Goal: Task Accomplishment & Management: Complete application form

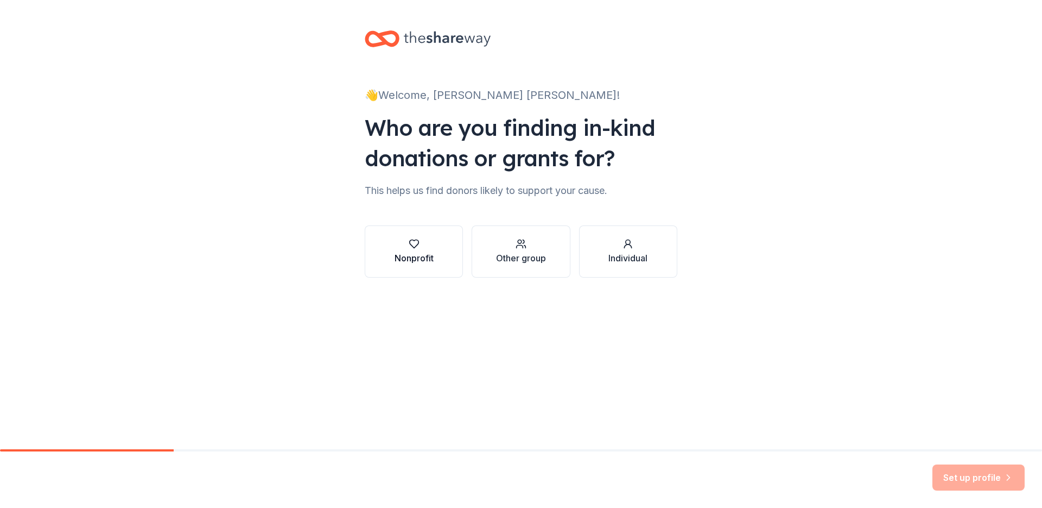
click at [413, 243] on icon "button" at bounding box center [414, 243] width 11 height 11
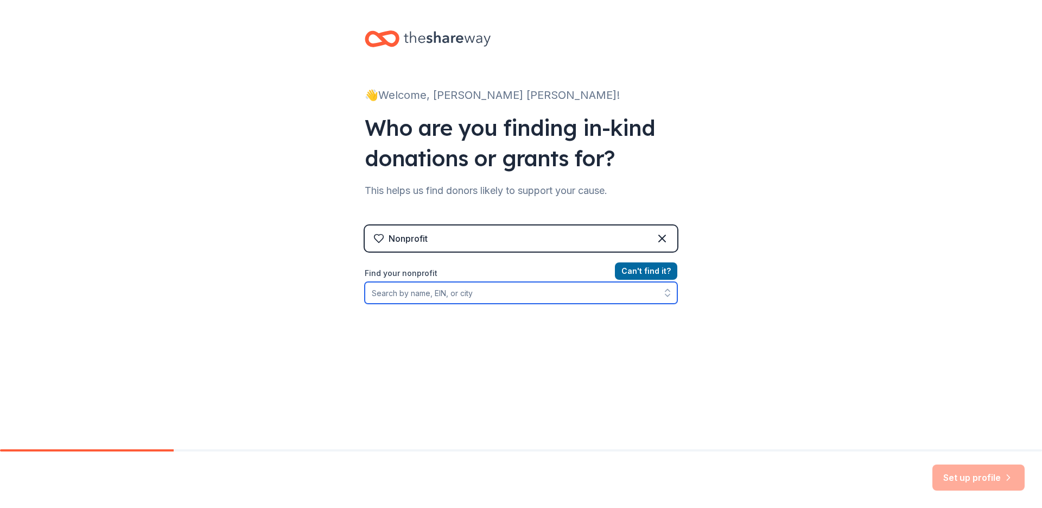
click at [368, 294] on input "Find your nonprofit" at bounding box center [521, 293] width 313 height 22
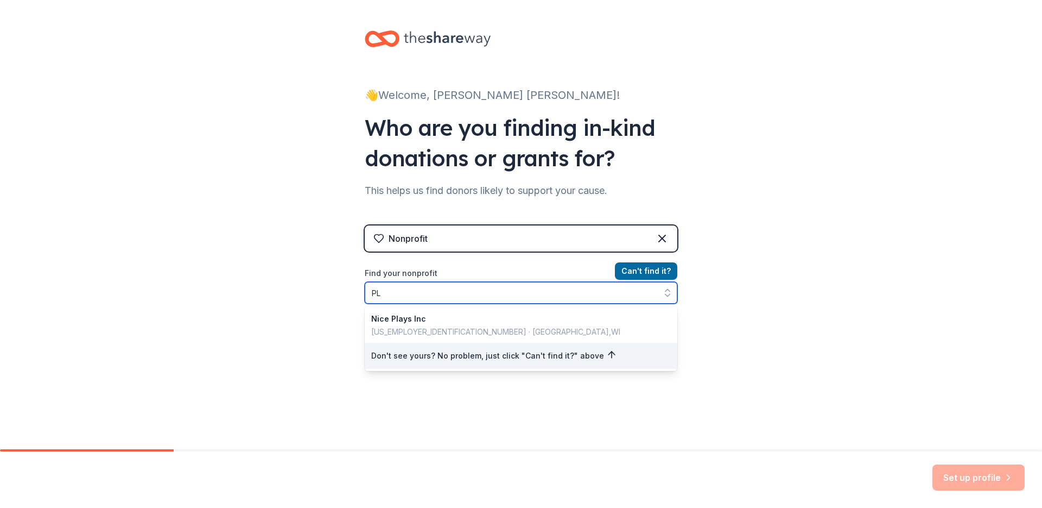
type input "P"
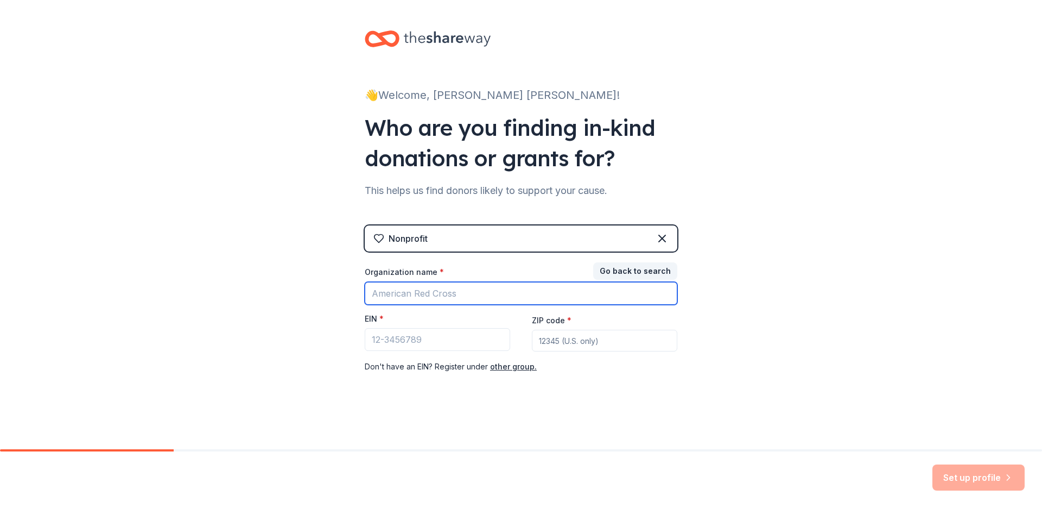
click at [382, 293] on input "Organization name *" at bounding box center [521, 293] width 313 height 23
type input "Imagine It's You"
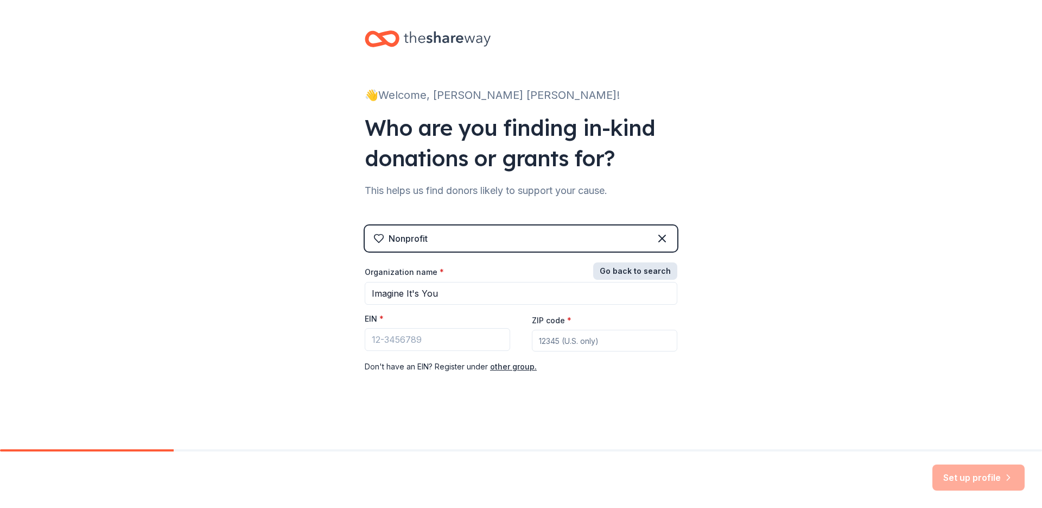
click at [638, 270] on button "Go back to search" at bounding box center [635, 270] width 84 height 17
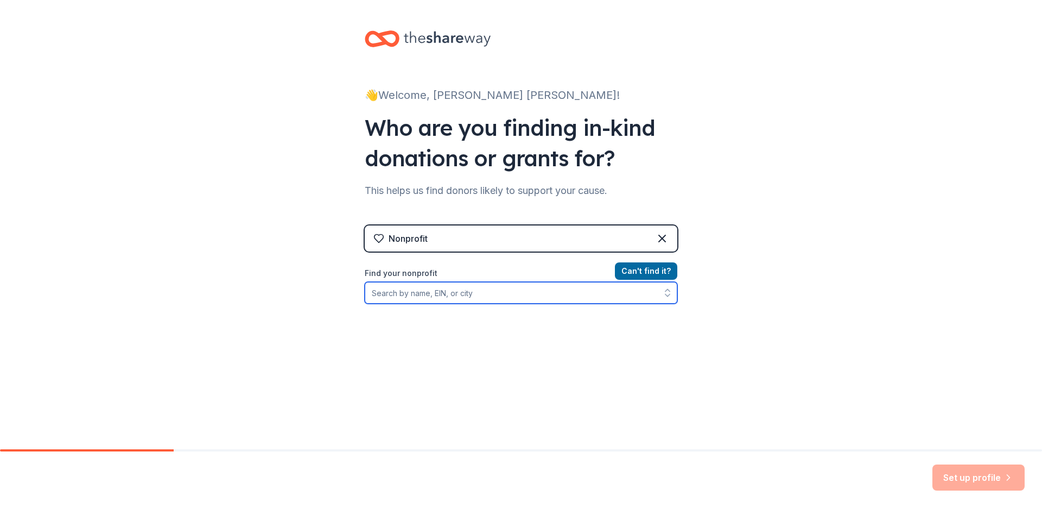
click at [407, 293] on input "Find your nonprofit" at bounding box center [521, 293] width 313 height 22
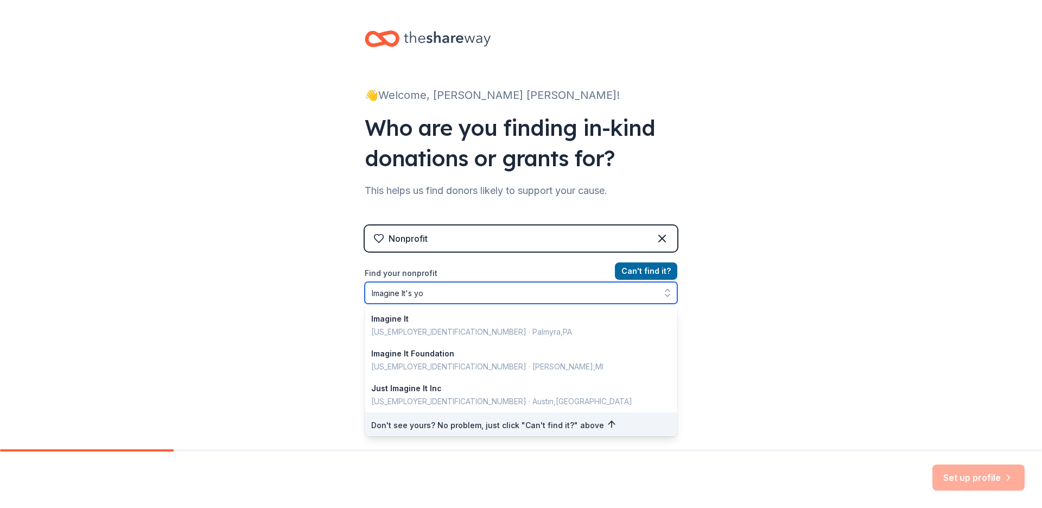
type input "Imagine It's you"
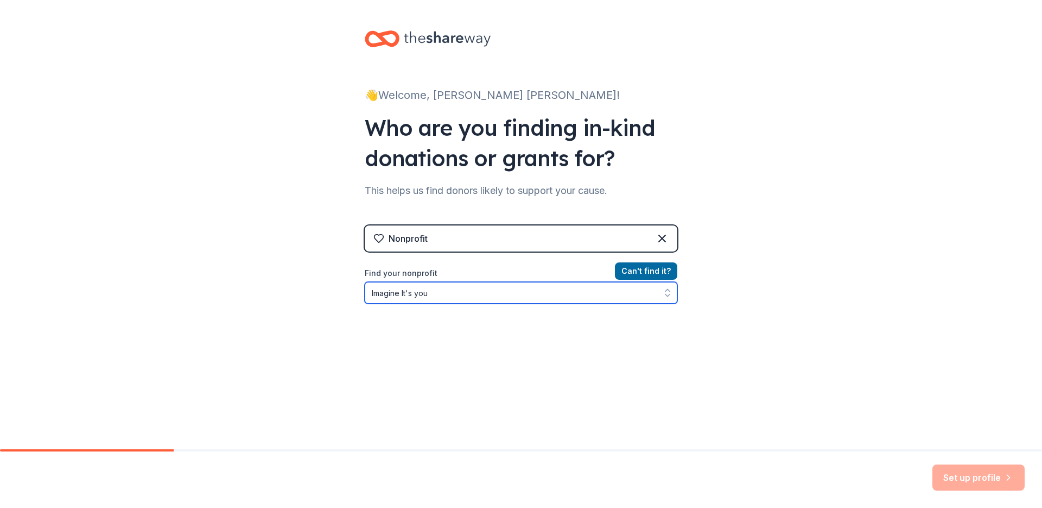
click at [441, 291] on input "Imagine It's you" at bounding box center [521, 293] width 313 height 22
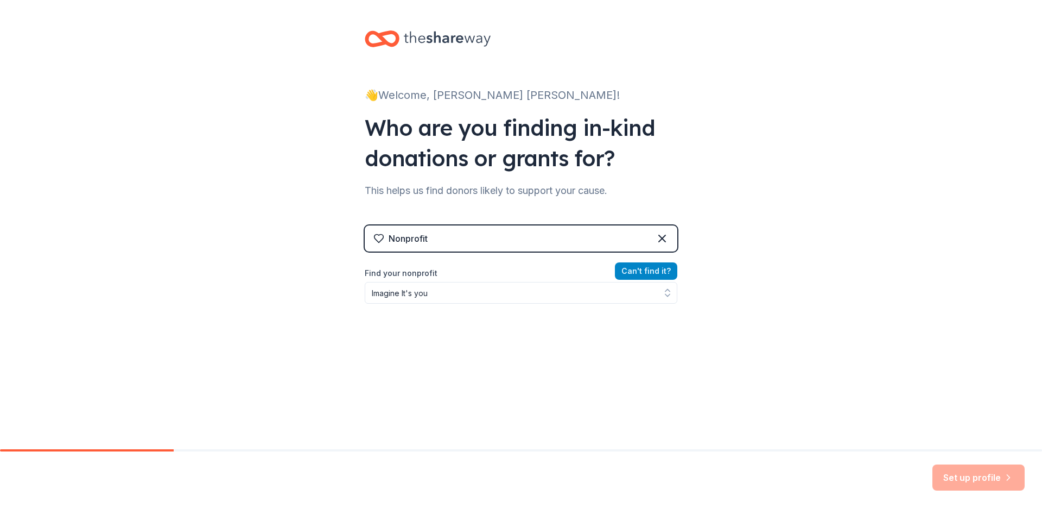
click at [633, 270] on button "Can ' t find it?" at bounding box center [646, 270] width 62 height 17
click at [635, 269] on button "Can ' t find it?" at bounding box center [646, 270] width 62 height 17
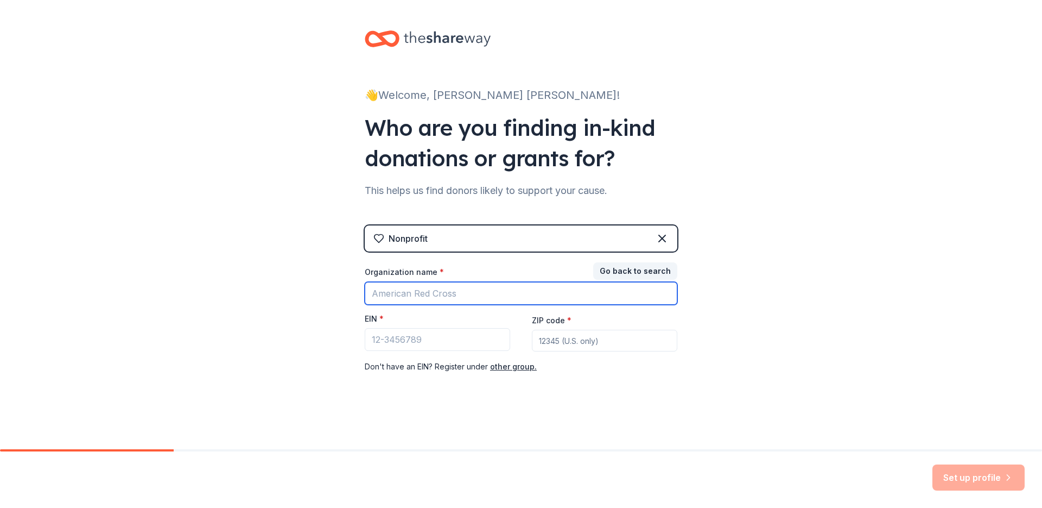
click at [377, 292] on input "Organization name *" at bounding box center [521, 293] width 313 height 23
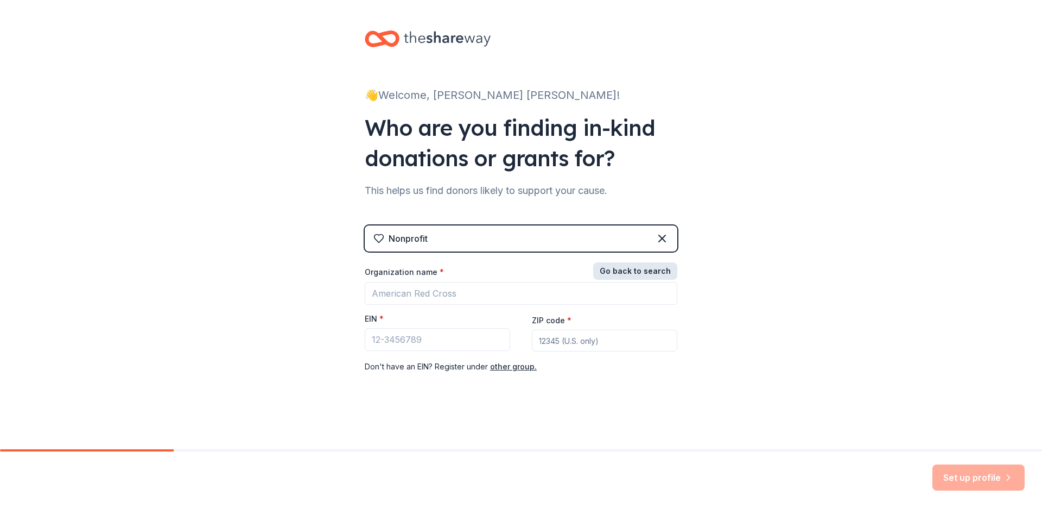
click at [625, 269] on button "Go back to search" at bounding box center [635, 270] width 84 height 17
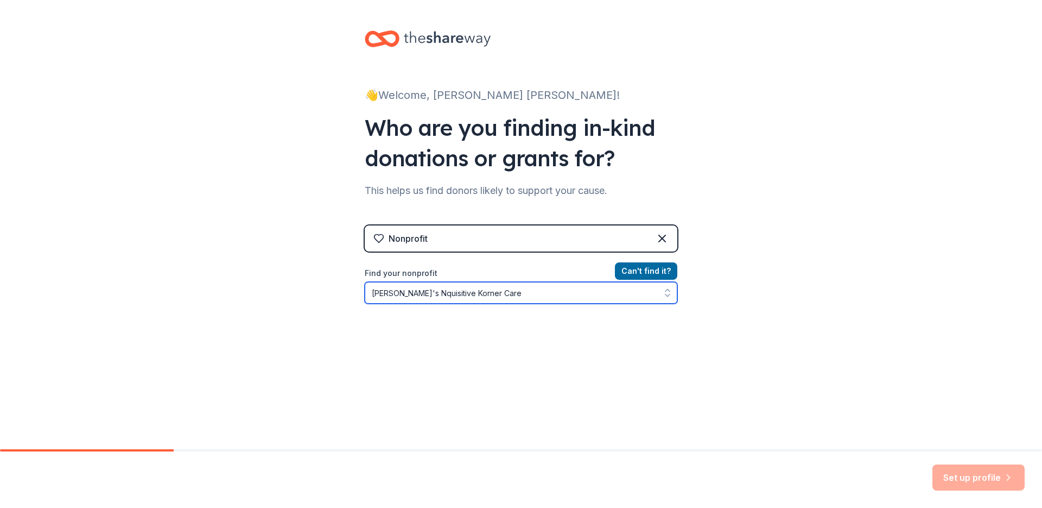
type input "[PERSON_NAME]'s Nquisitive Korner Cares"
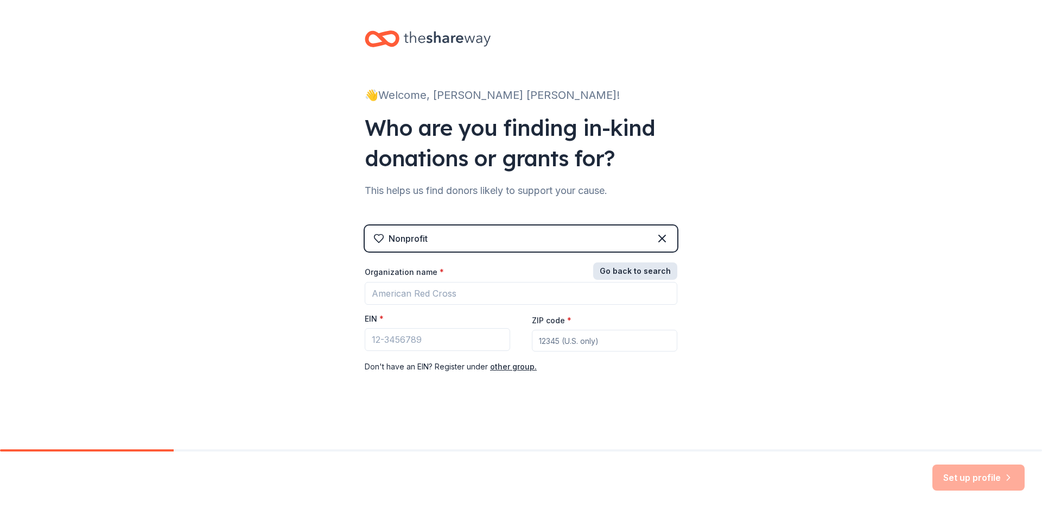
click at [639, 271] on button "Go back to search" at bounding box center [635, 270] width 84 height 17
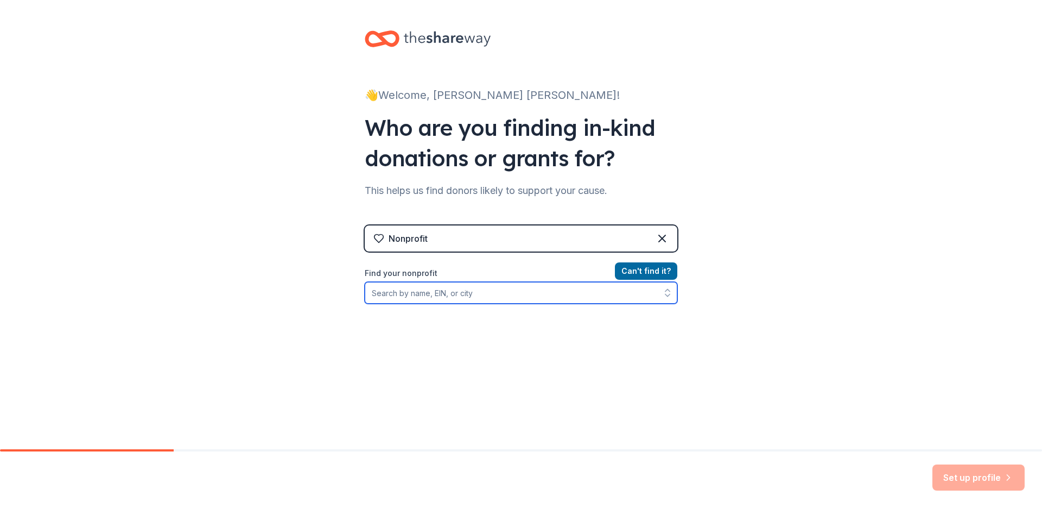
click at [376, 295] on input "Find your nonprofit" at bounding box center [521, 293] width 313 height 22
type input "[PERSON_NAME]'s Nquisitive Korner Cares"
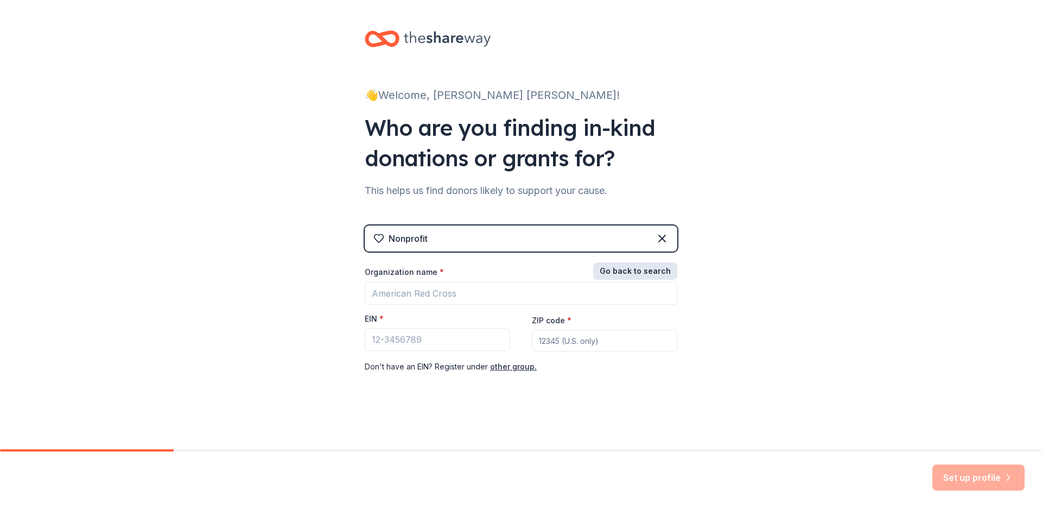
click at [645, 268] on button "Go back to search" at bounding box center [635, 270] width 84 height 17
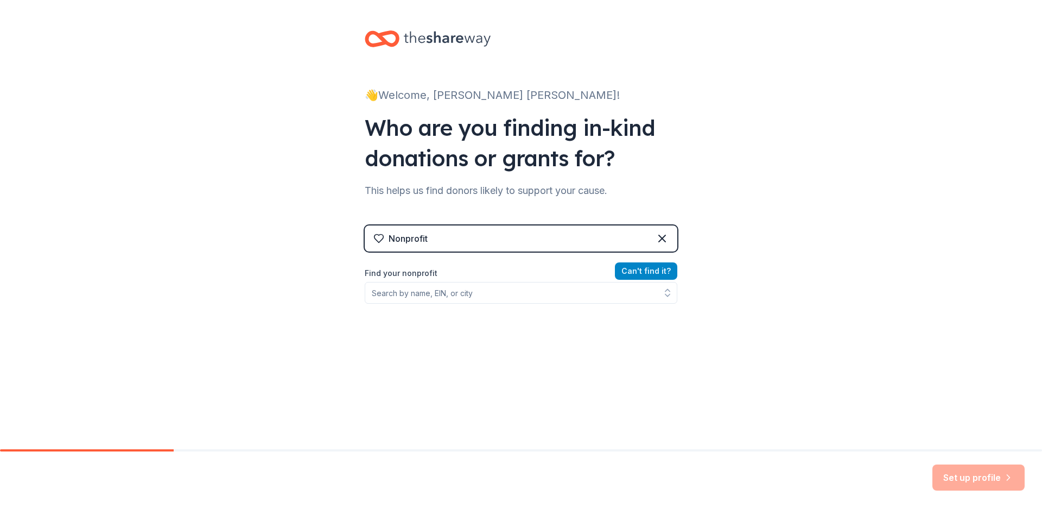
click at [645, 270] on button "Can ' t find it?" at bounding box center [646, 270] width 62 height 17
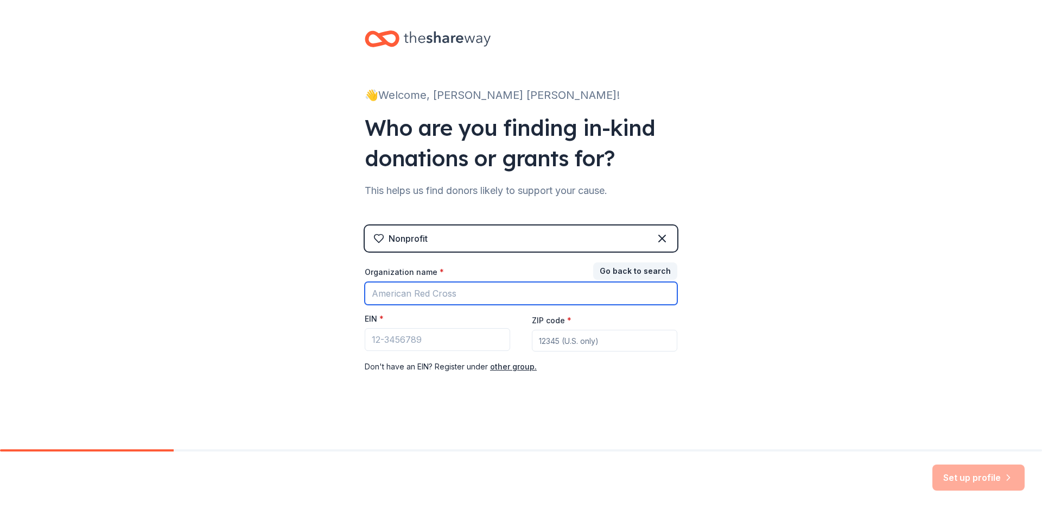
click at [408, 292] on input "Organization name *" at bounding box center [521, 293] width 313 height 23
type input "[PERSON_NAME]'s Nquisitive Korner Cares"
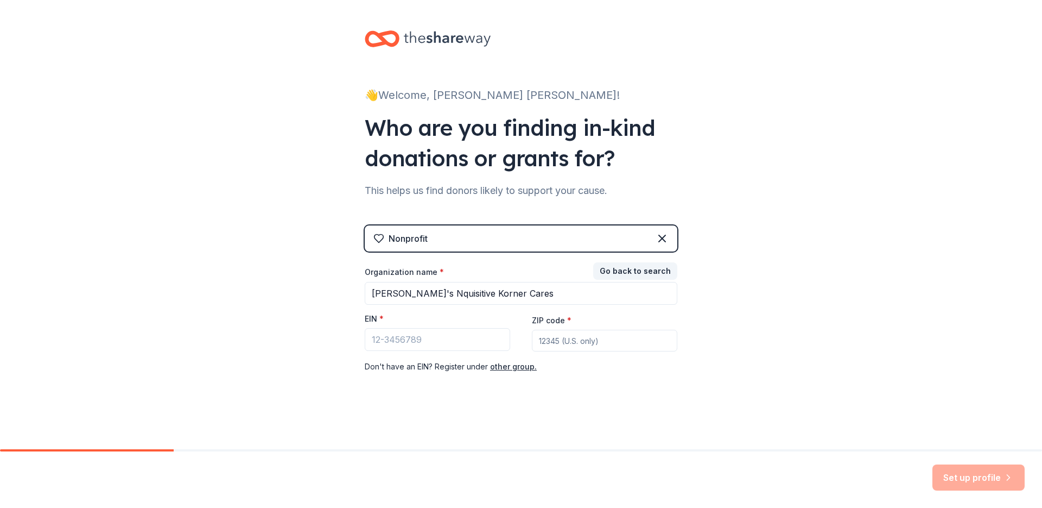
drag, startPoint x: 542, startPoint y: 340, endPoint x: 537, endPoint y: 345, distance: 7.3
click at [538, 346] on input "ZIP code *" at bounding box center [604, 341] width 145 height 22
type input "37174"
click at [404, 339] on input "EIN *" at bounding box center [437, 339] width 145 height 23
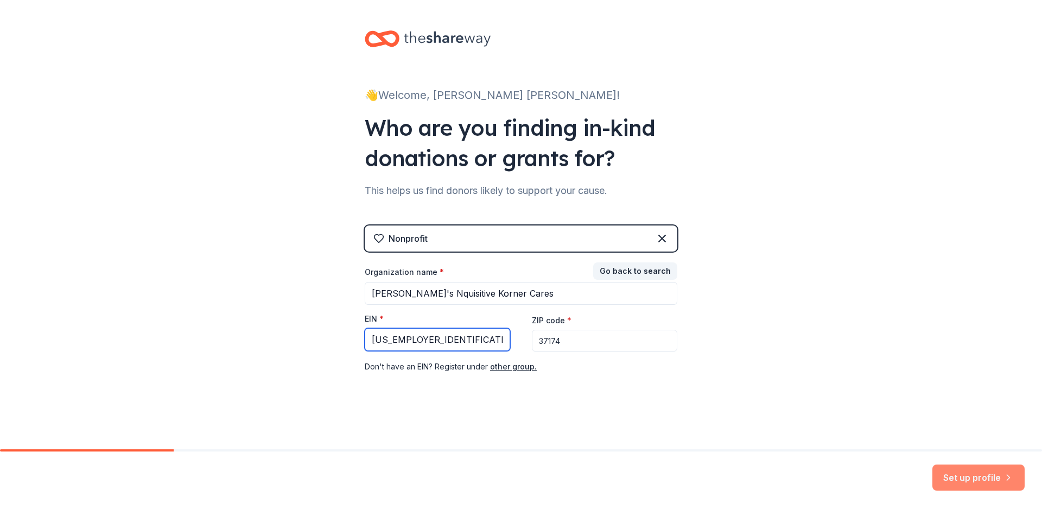
type input "33-3723277"
click at [972, 476] on button "Set up profile" at bounding box center [979, 477] width 92 height 26
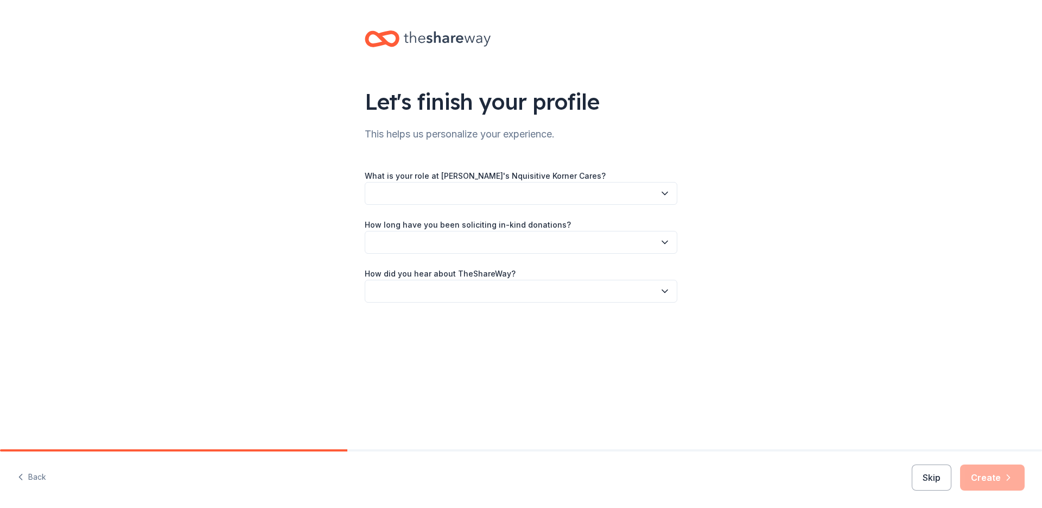
click at [666, 193] on icon "button" at bounding box center [664, 193] width 5 height 3
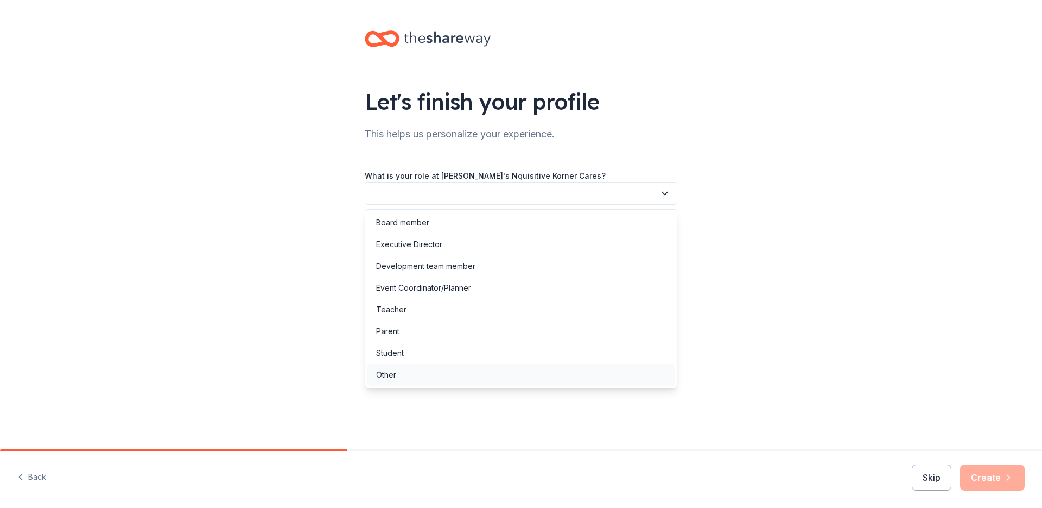
click at [392, 373] on div "Other" at bounding box center [386, 374] width 20 height 13
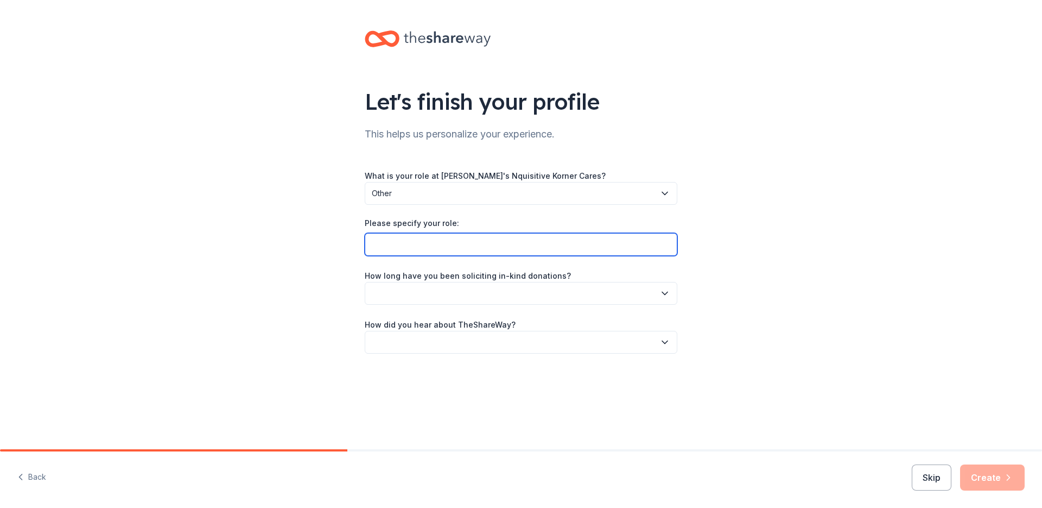
click at [382, 244] on input "Please specify your role:" at bounding box center [521, 244] width 313 height 23
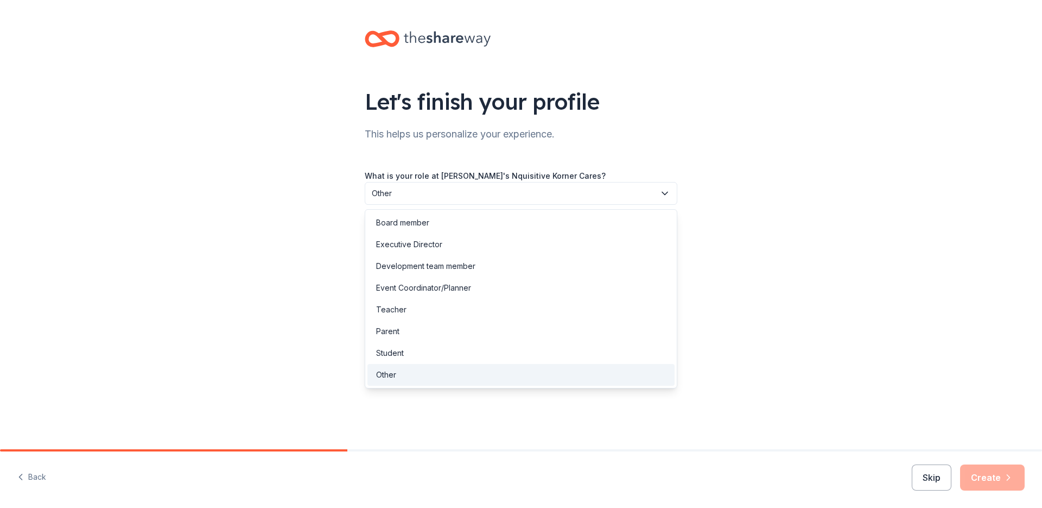
click at [667, 195] on icon "button" at bounding box center [665, 193] width 11 height 11
click at [425, 244] on div "Executive Director" at bounding box center [409, 244] width 66 height 13
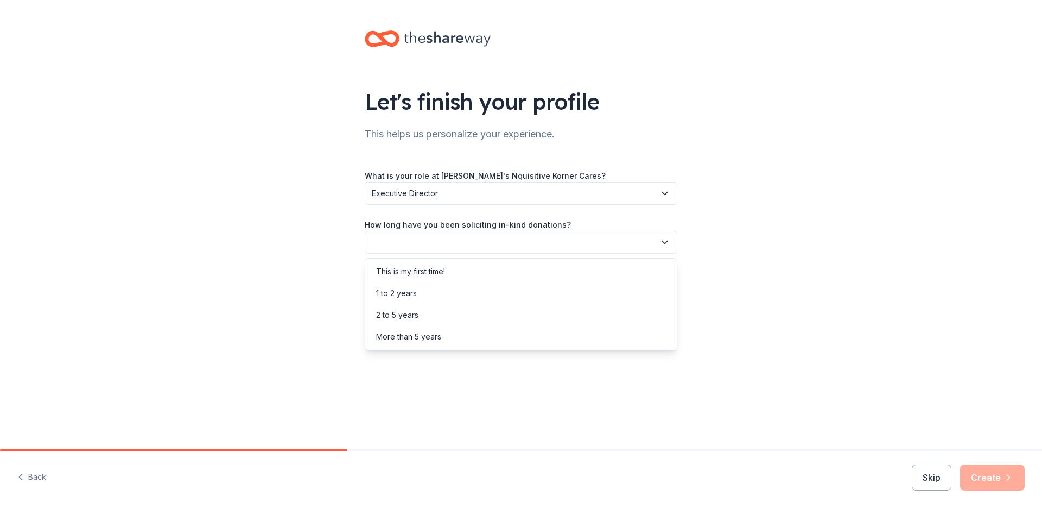
click at [382, 242] on button "button" at bounding box center [521, 242] width 313 height 23
click at [423, 273] on div "This is my first time!" at bounding box center [410, 271] width 69 height 13
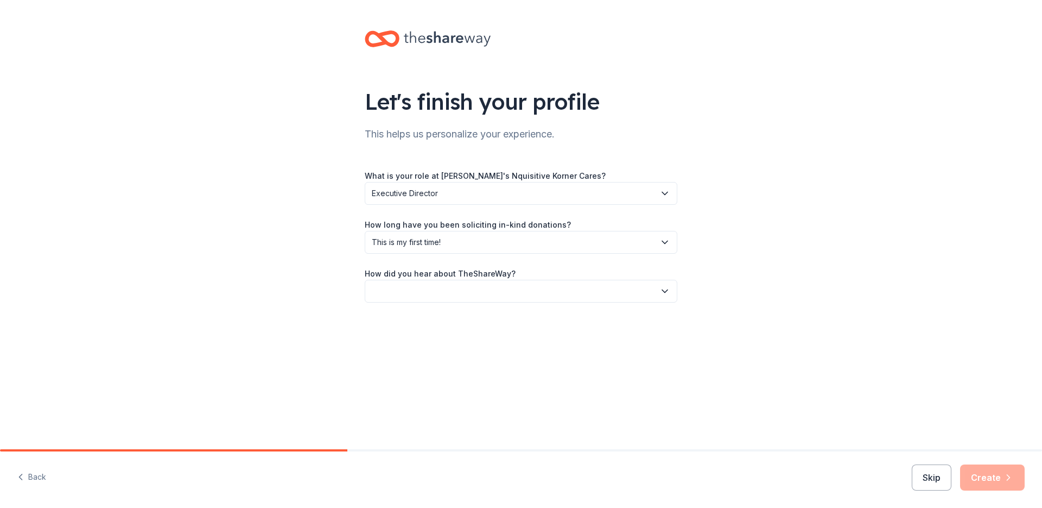
click at [663, 291] on icon "button" at bounding box center [664, 291] width 5 height 3
click at [419, 340] on div "Online search" at bounding box center [400, 341] width 49 height 13
click at [985, 475] on button "Create" at bounding box center [992, 477] width 65 height 26
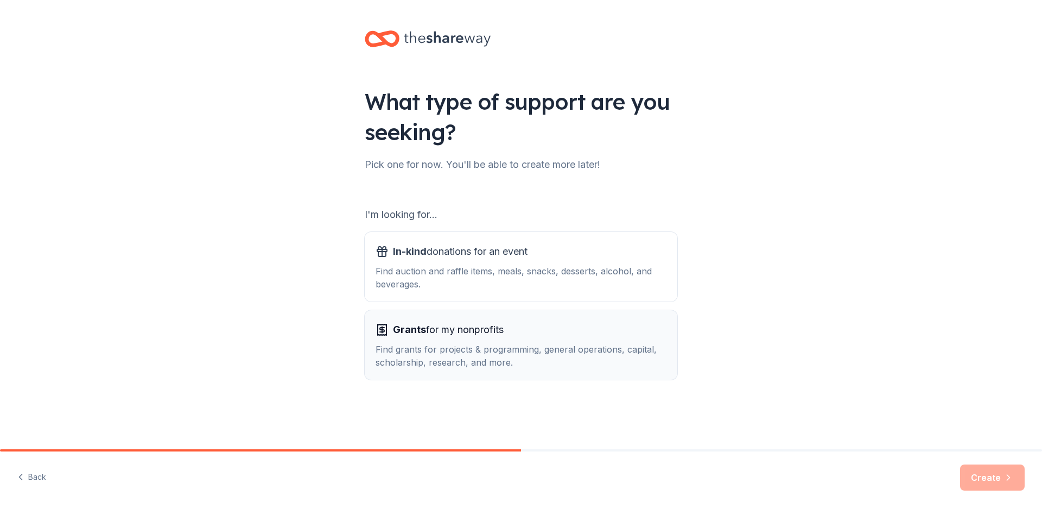
click at [394, 336] on span "Grants for my nonprofits" at bounding box center [448, 329] width 111 height 17
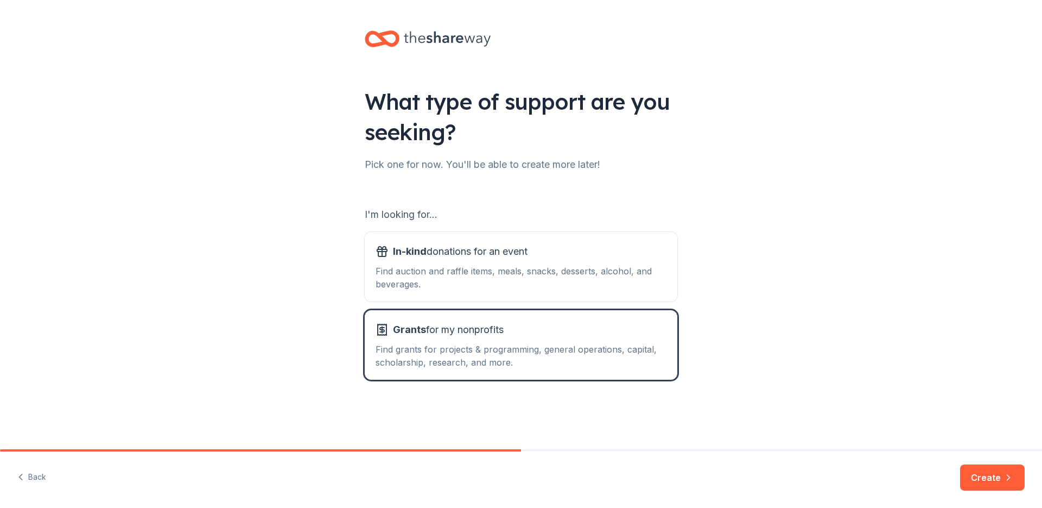
click at [998, 476] on button "Create" at bounding box center [992, 477] width 65 height 26
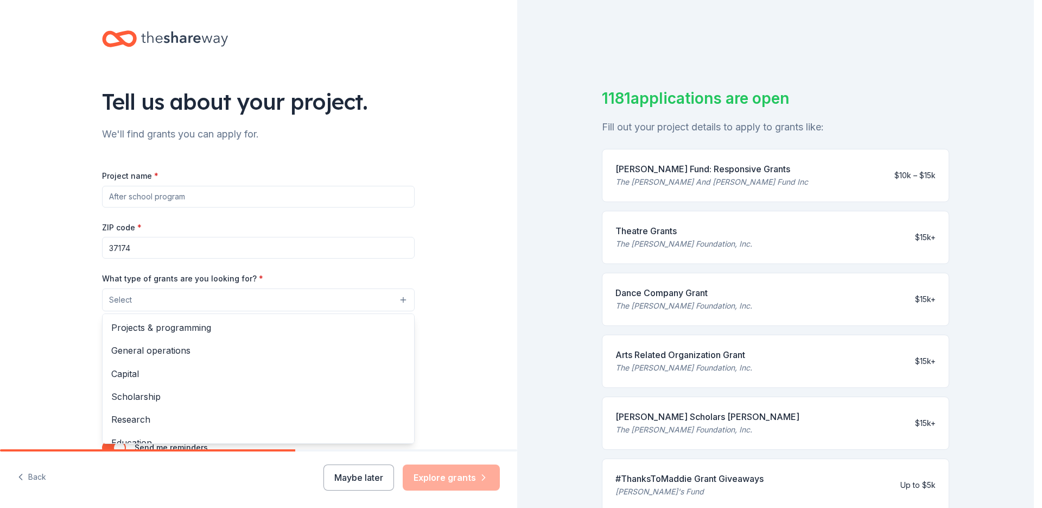
click at [401, 300] on button "Select" at bounding box center [258, 299] width 313 height 23
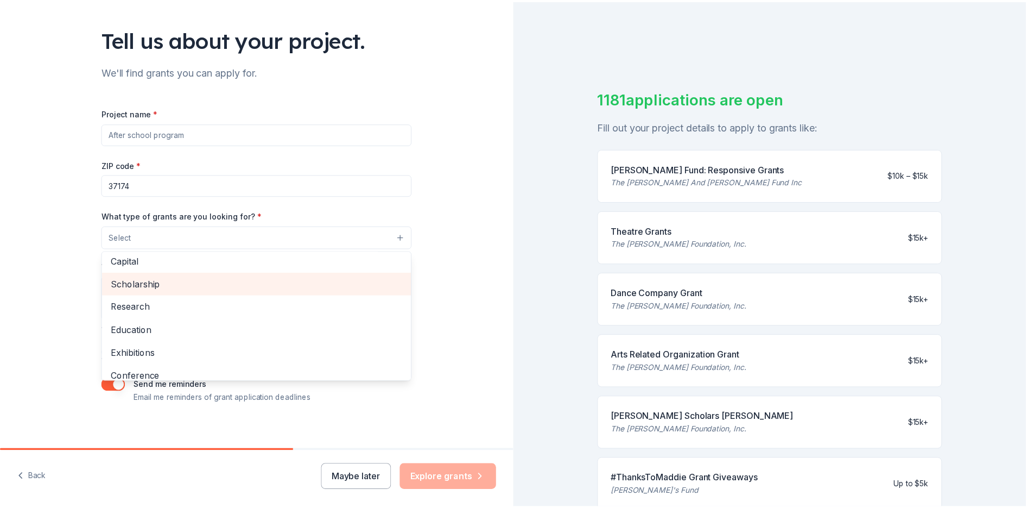
scroll to position [2, 0]
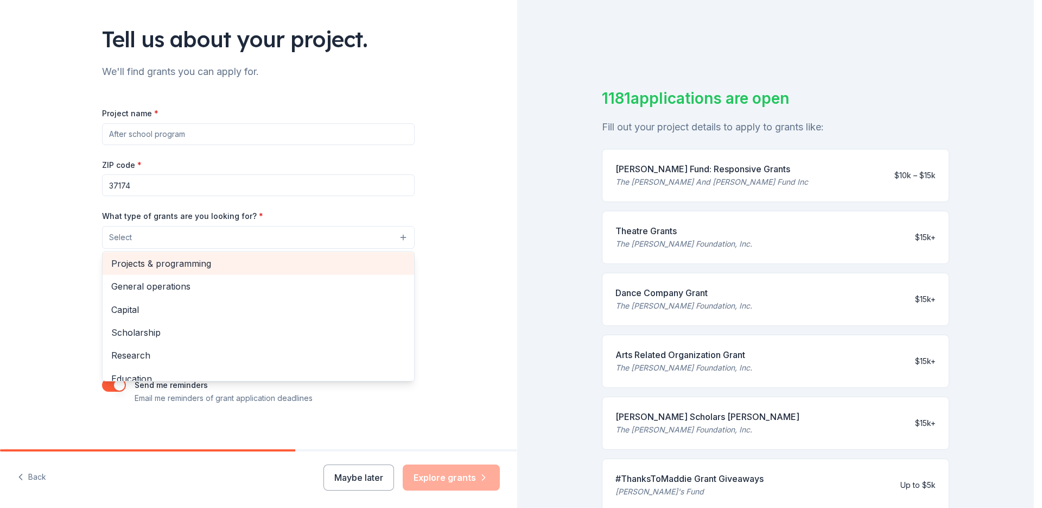
click at [175, 263] on span "Projects & programming" at bounding box center [258, 263] width 294 height 14
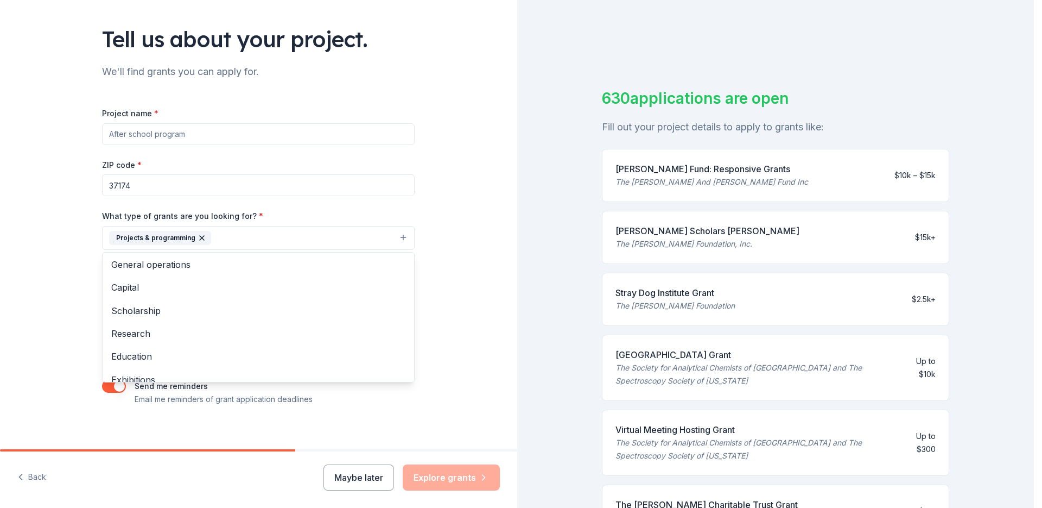
click at [463, 245] on div "Tell us about your project. We'll find grants you can apply for. Project name *…" at bounding box center [258, 198] width 517 height 520
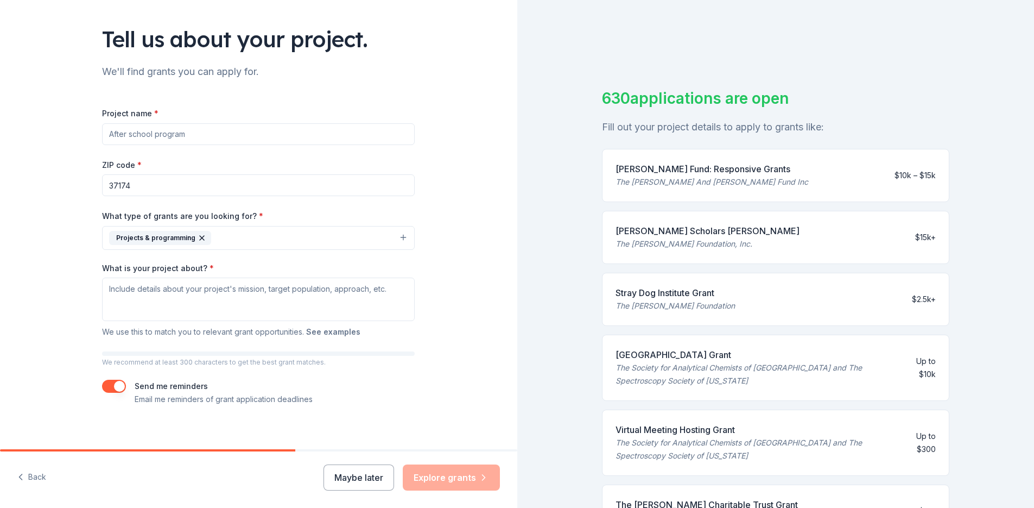
click at [330, 332] on button "See examples" at bounding box center [333, 331] width 54 height 13
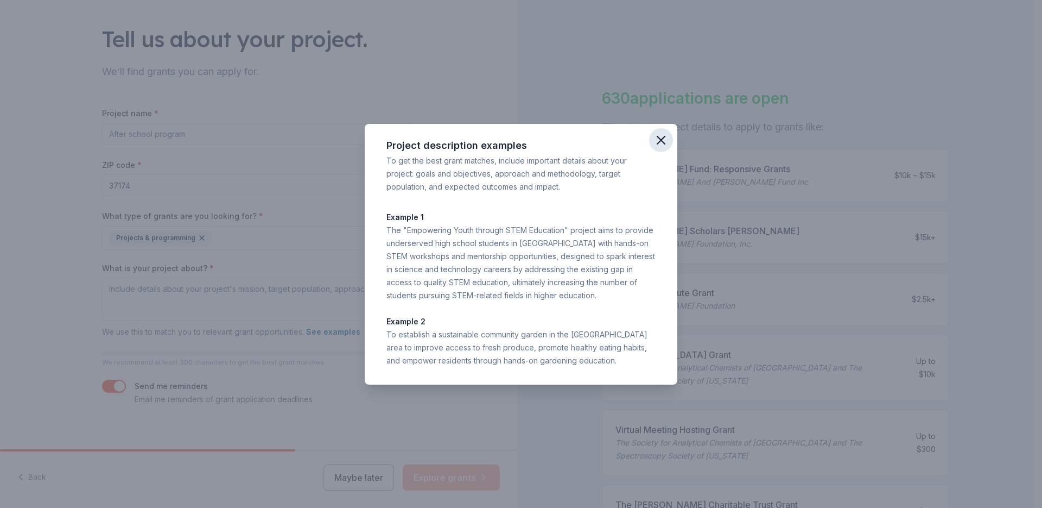
click at [660, 136] on icon "button" at bounding box center [661, 139] width 15 height 15
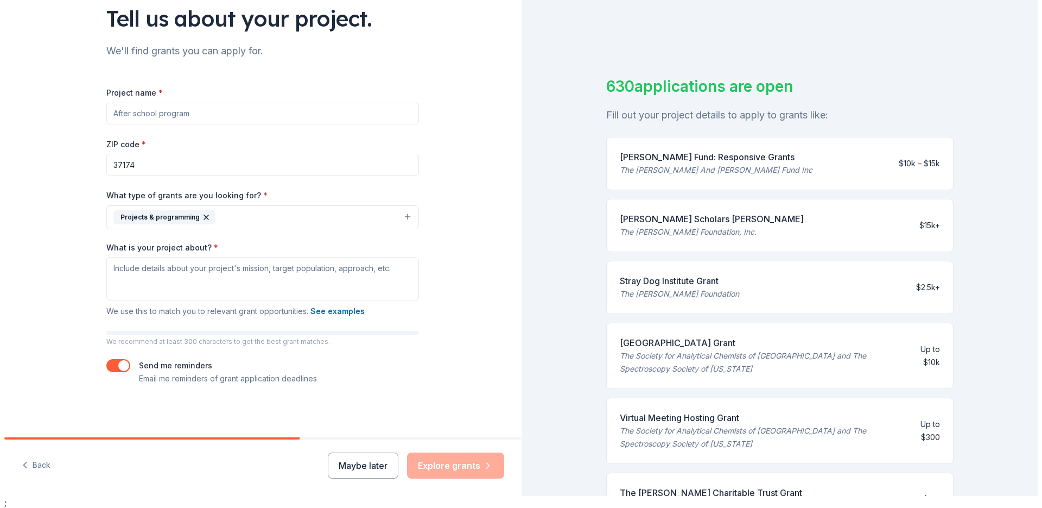
scroll to position [13, 0]
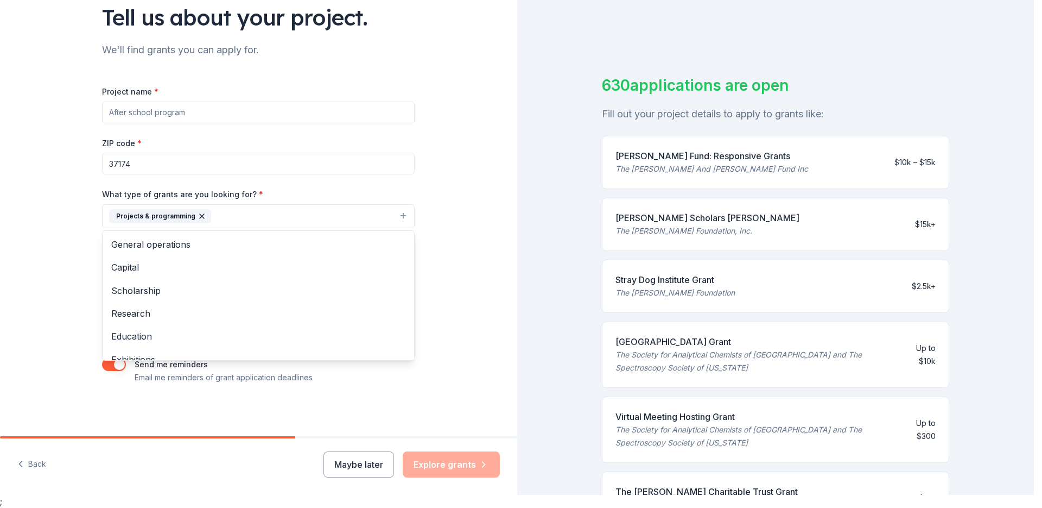
click at [397, 214] on button "Projects & programming" at bounding box center [258, 216] width 313 height 24
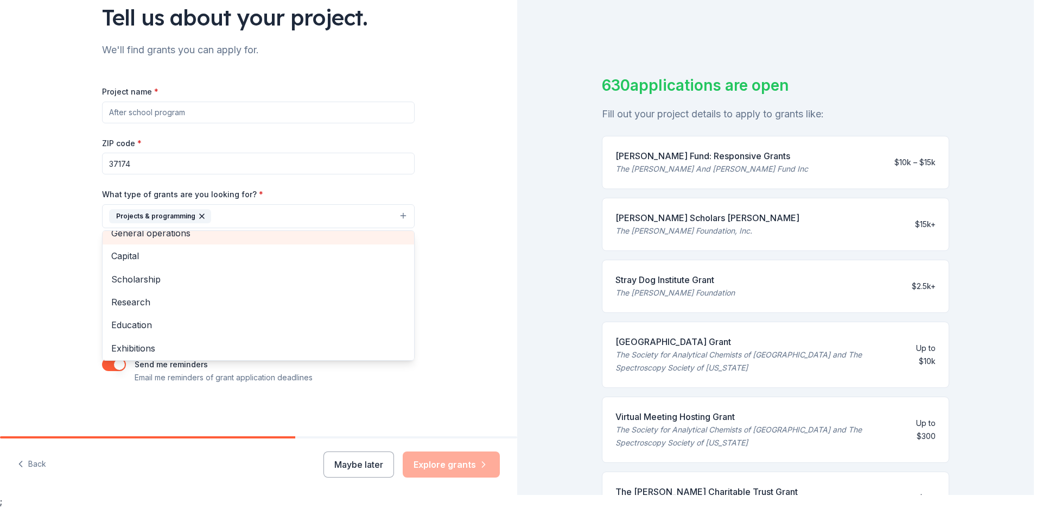
scroll to position [2, 0]
click at [180, 231] on div "General operations" at bounding box center [259, 242] width 312 height 23
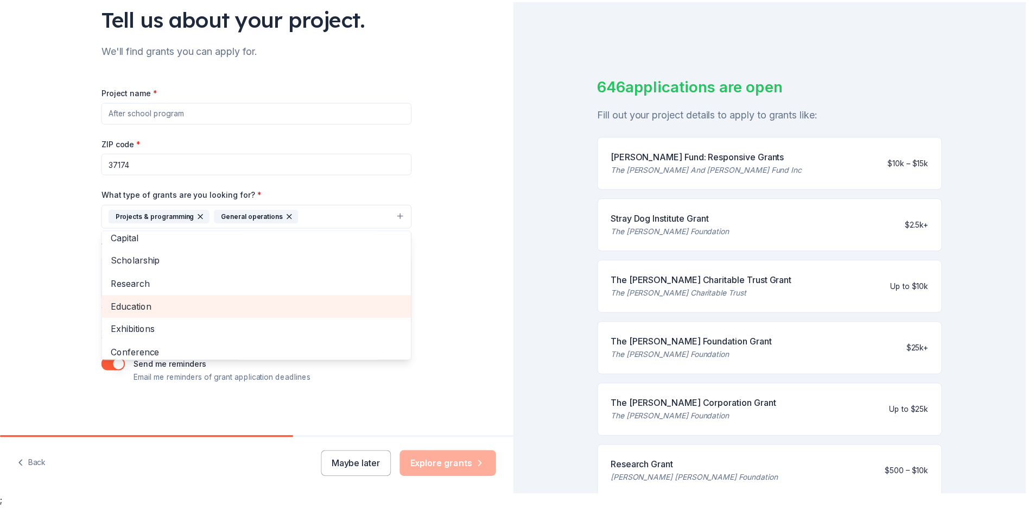
scroll to position [17, 0]
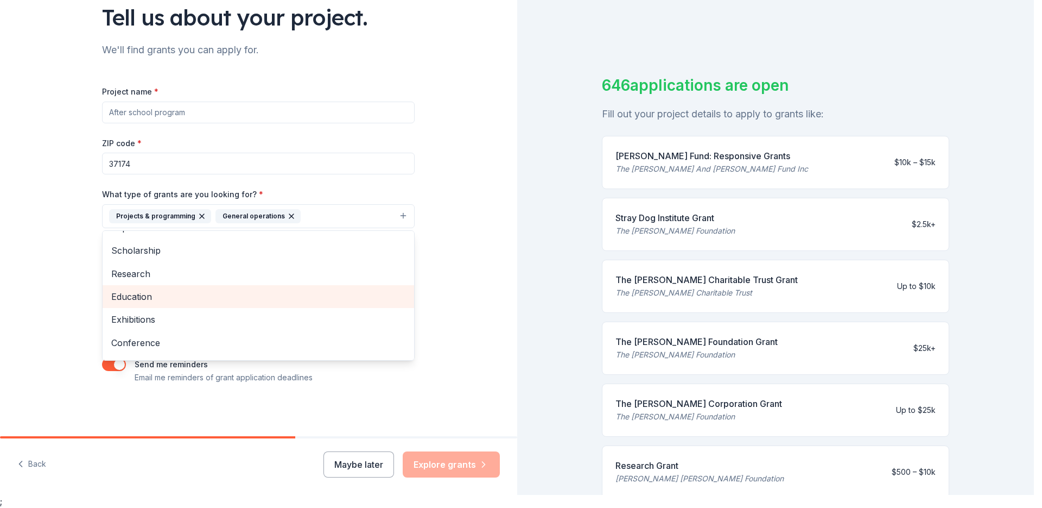
click at [490, 267] on div "Tell us about your project. We'll find grants you can apply for. Project name *…" at bounding box center [258, 176] width 517 height 520
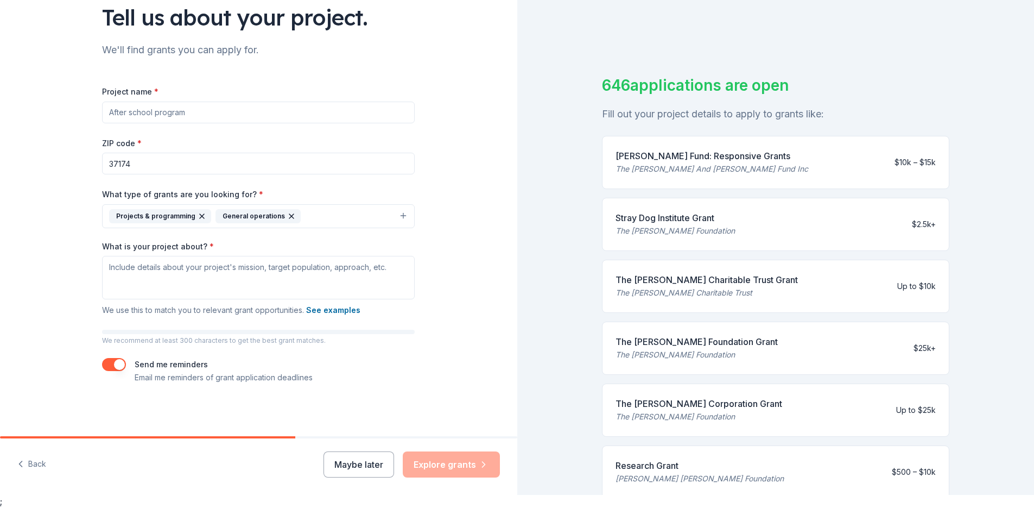
click at [110, 112] on input "Project name *" at bounding box center [258, 113] width 313 height 22
type input "[PERSON_NAME]'s Nquisitive Korner Cares"
drag, startPoint x: 104, startPoint y: 271, endPoint x: 390, endPoint y: 276, distance: 286.1
click at [384, 276] on textarea "What is your project about? *" at bounding box center [258, 277] width 313 height 43
drag, startPoint x: 366, startPoint y: 262, endPoint x: 118, endPoint y: 273, distance: 248.9
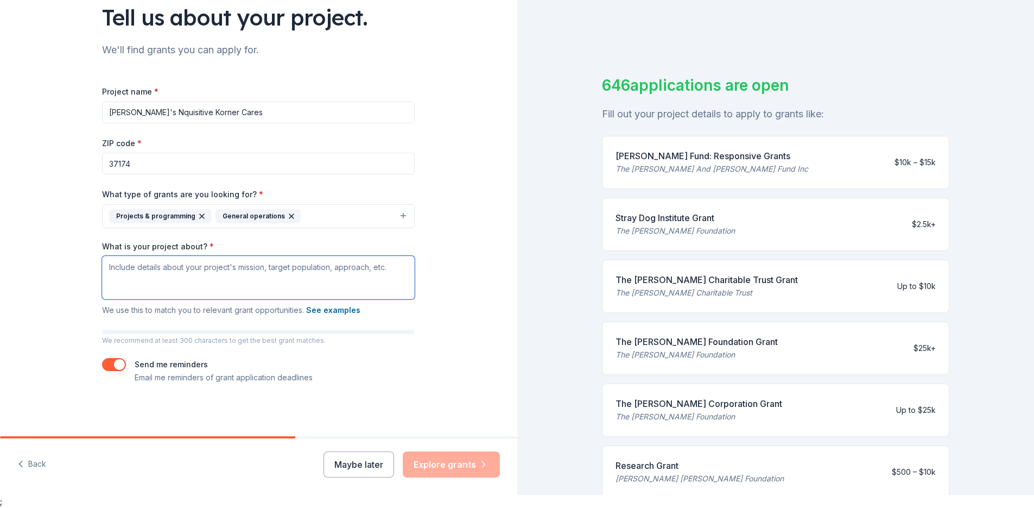
click at [128, 271] on textarea "What is your project about? *" at bounding box center [258, 277] width 313 height 43
click at [105, 264] on textarea "What is your project about? *" at bounding box center [258, 277] width 313 height 43
click at [106, 265] on textarea "What is your project about? *" at bounding box center [258, 277] width 313 height 43
drag, startPoint x: 103, startPoint y: 264, endPoint x: 191, endPoint y: 263, distance: 87.9
click at [191, 263] on textarea "What is your project about? *" at bounding box center [258, 277] width 313 height 43
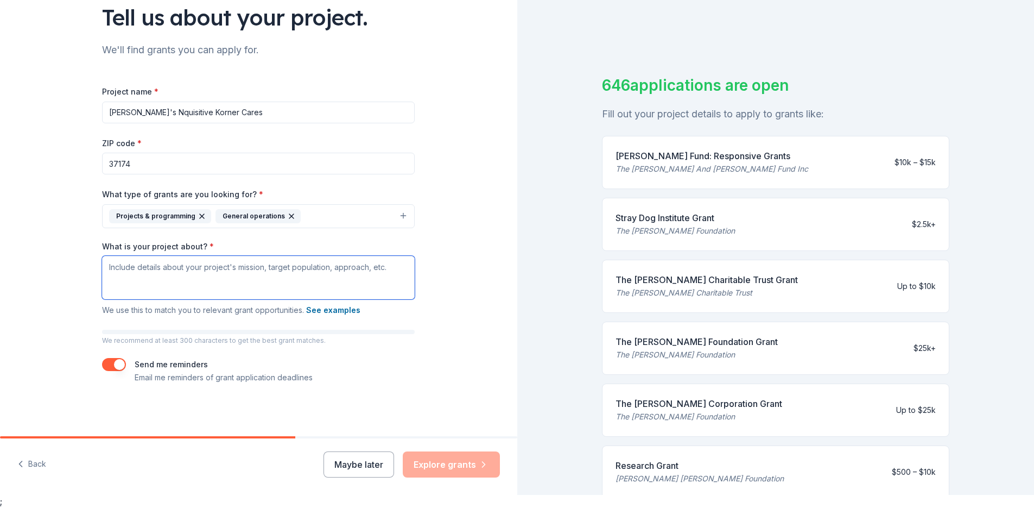
drag, startPoint x: 106, startPoint y: 270, endPoint x: 396, endPoint y: 269, distance: 289.3
click at [396, 269] on textarea "What is your project about? *" at bounding box center [258, 277] width 313 height 43
drag, startPoint x: 389, startPoint y: 268, endPoint x: 121, endPoint y: 258, distance: 268.3
click at [116, 257] on textarea "What is your project about? *" at bounding box center [258, 277] width 313 height 43
click at [106, 272] on textarea "What is your project about? *" at bounding box center [258, 277] width 313 height 43
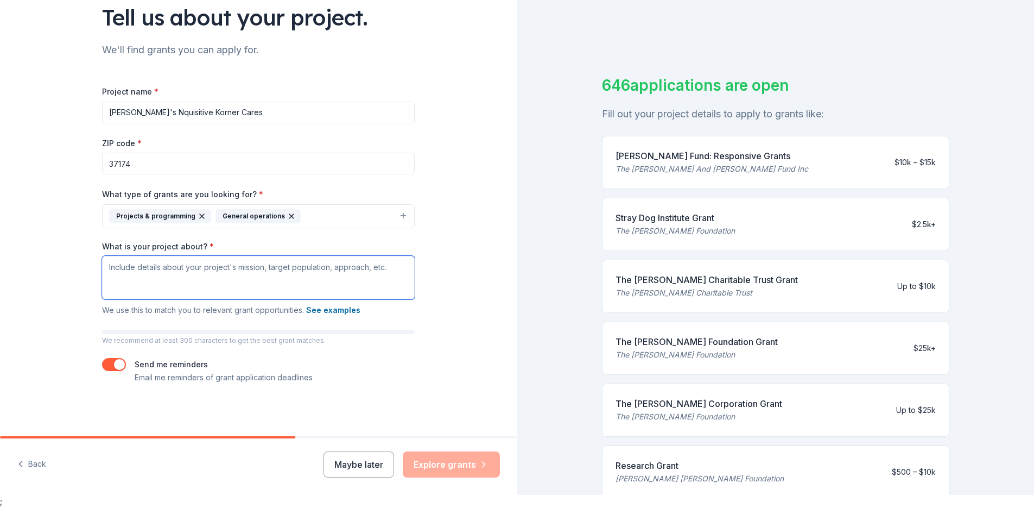
paste textarea "Lorem’i Dolorsitame Consec Adipi (ELIT) se d eiusmo tem incididun utlaboreet do…"
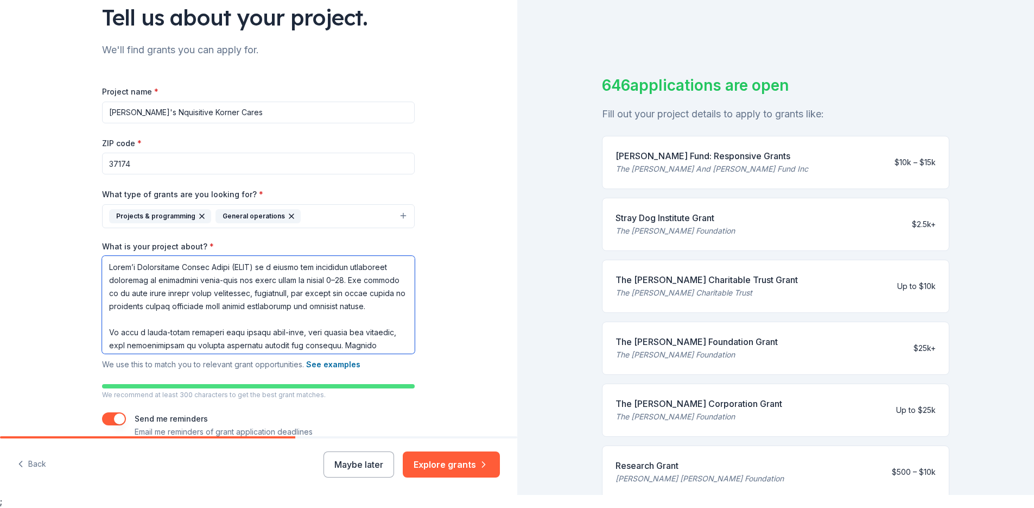
scroll to position [128, 0]
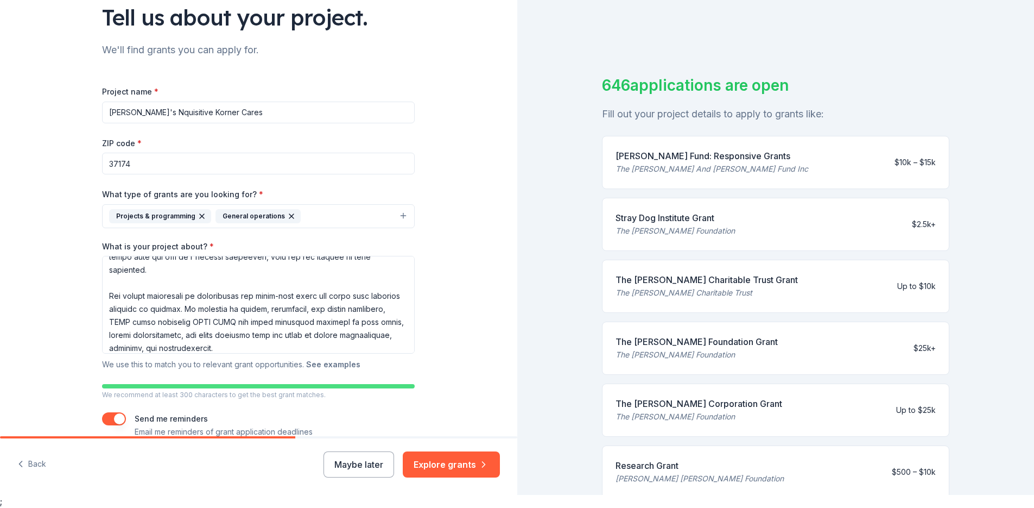
click at [331, 364] on button "See examples" at bounding box center [333, 364] width 54 height 13
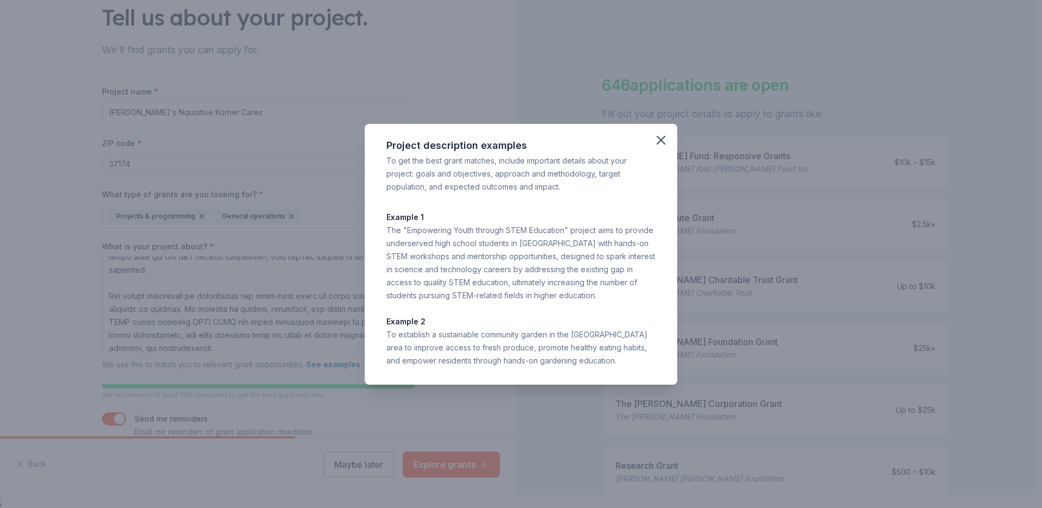
click at [318, 236] on div "Project description examples To get the best grant matches, include important d…" at bounding box center [521, 254] width 1042 height 508
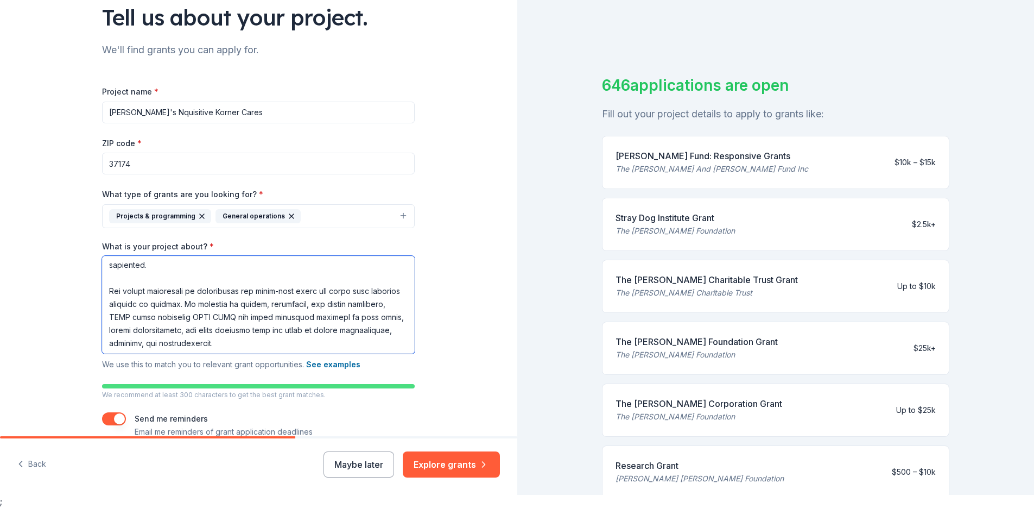
scroll to position [134, 0]
drag, startPoint x: 196, startPoint y: 316, endPoint x: 382, endPoint y: 316, distance: 185.7
click at [382, 317] on textarea "What is your project about? *" at bounding box center [258, 305] width 313 height 98
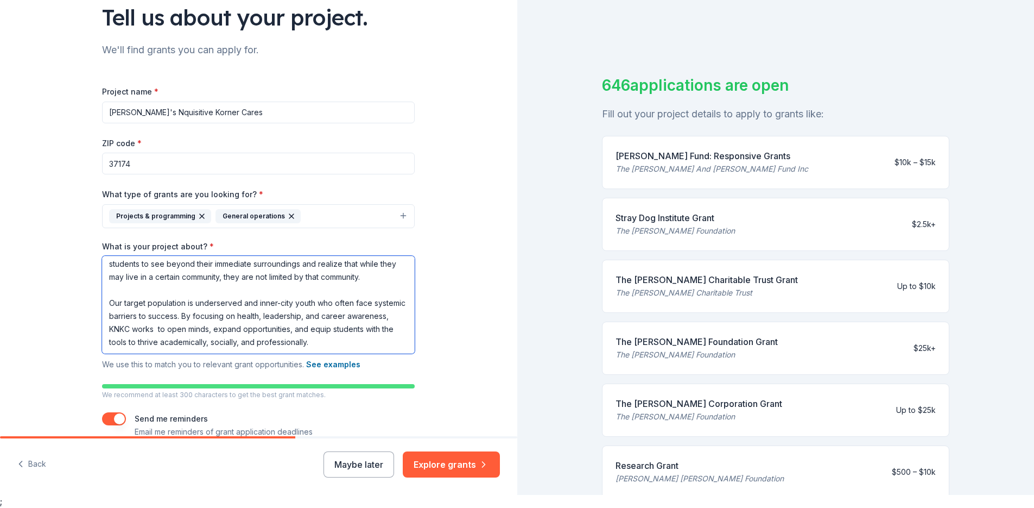
scroll to position [121, 0]
click at [314, 301] on textarea "[PERSON_NAME]’s Inquisitive Korner Cares (KNKC) is a health and community initi…" at bounding box center [258, 305] width 313 height 98
click at [332, 365] on button "See examples" at bounding box center [333, 364] width 54 height 13
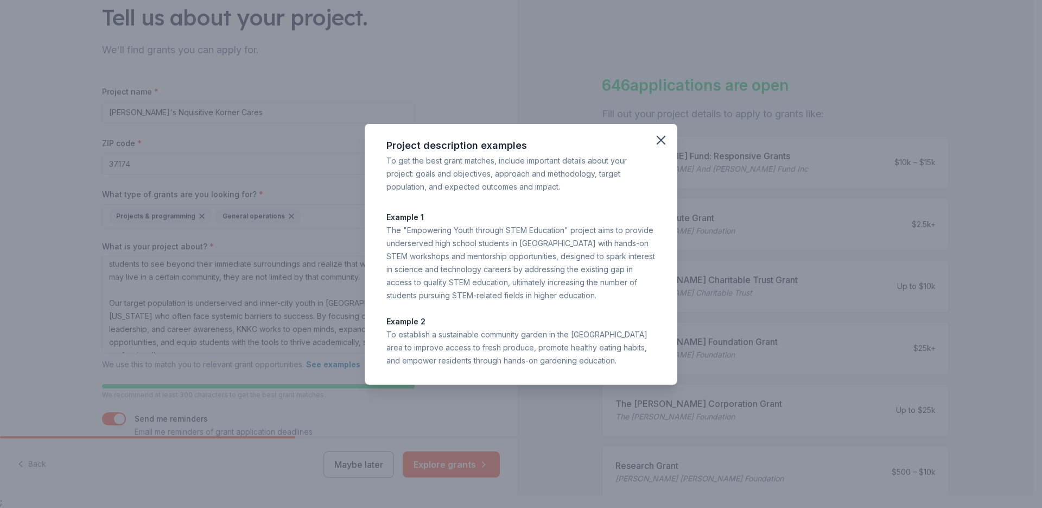
click at [301, 328] on div "Project description examples To get the best grant matches, include important d…" at bounding box center [521, 254] width 1042 height 508
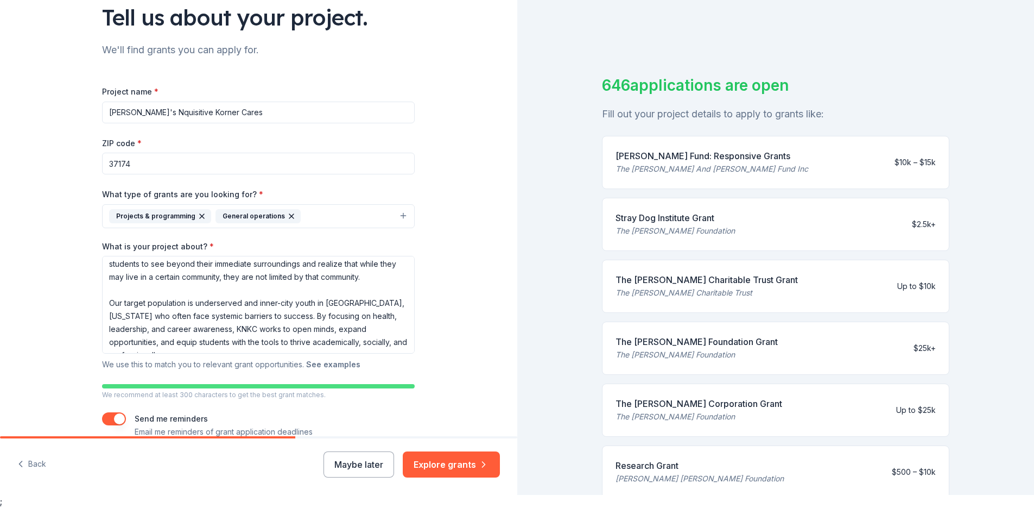
click at [328, 363] on button "See examples" at bounding box center [333, 364] width 54 height 13
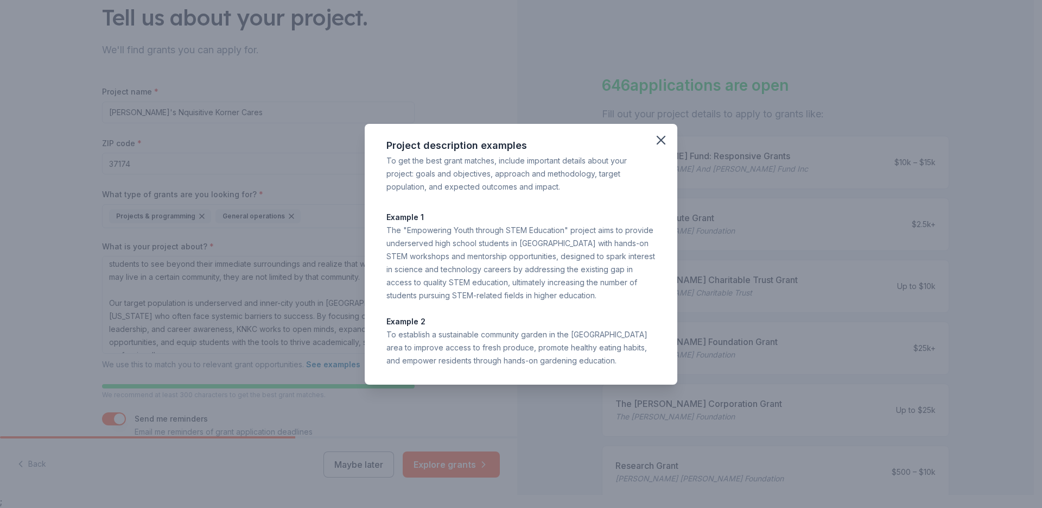
click at [323, 276] on div "Project description examples To get the best grant matches, include important d…" at bounding box center [521, 254] width 1042 height 508
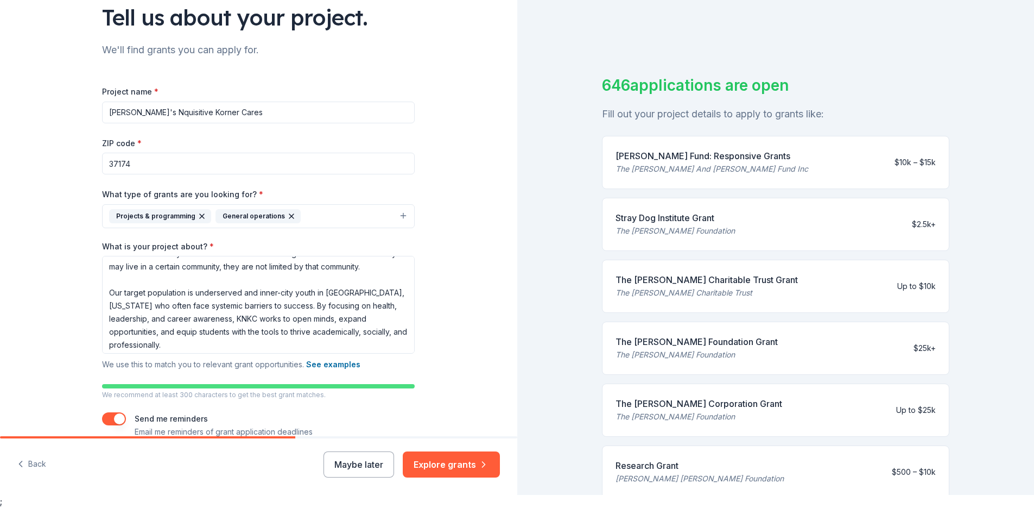
scroll to position [134, 0]
click at [192, 348] on textarea "What is your project about? *" at bounding box center [258, 305] width 313 height 98
paste textarea "Expected outcomes include improved self-care practices, greater awareness of ca…"
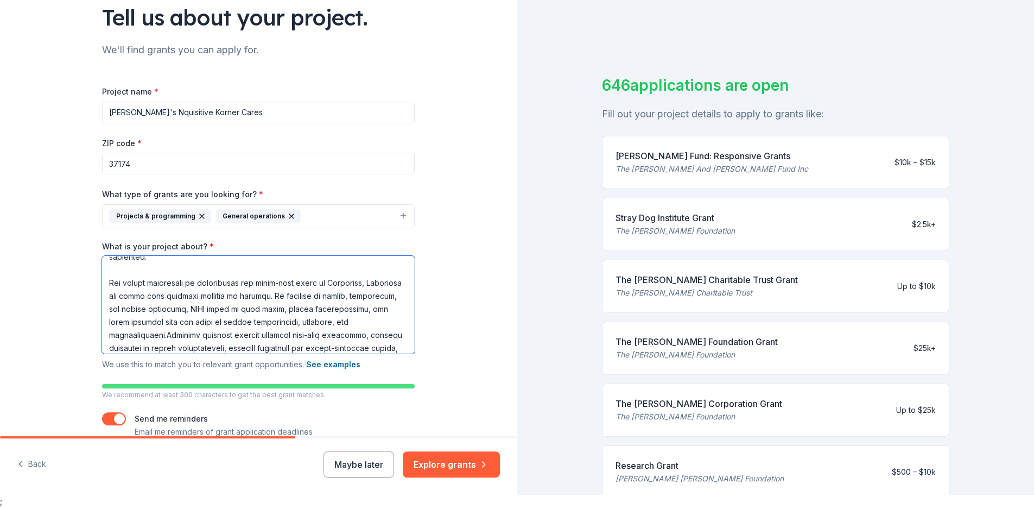
scroll to position [167, 0]
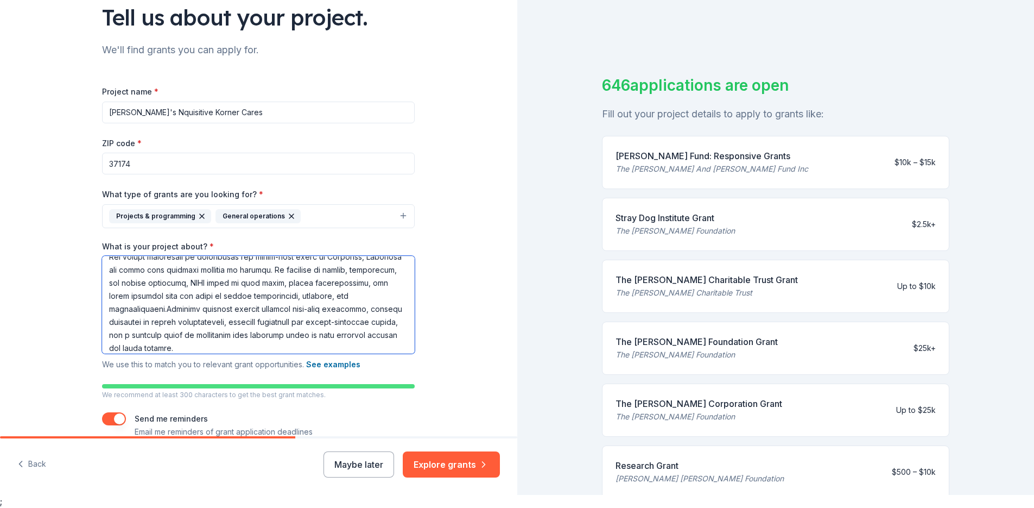
click at [175, 306] on textarea "What is your project about? *" at bounding box center [258, 305] width 313 height 98
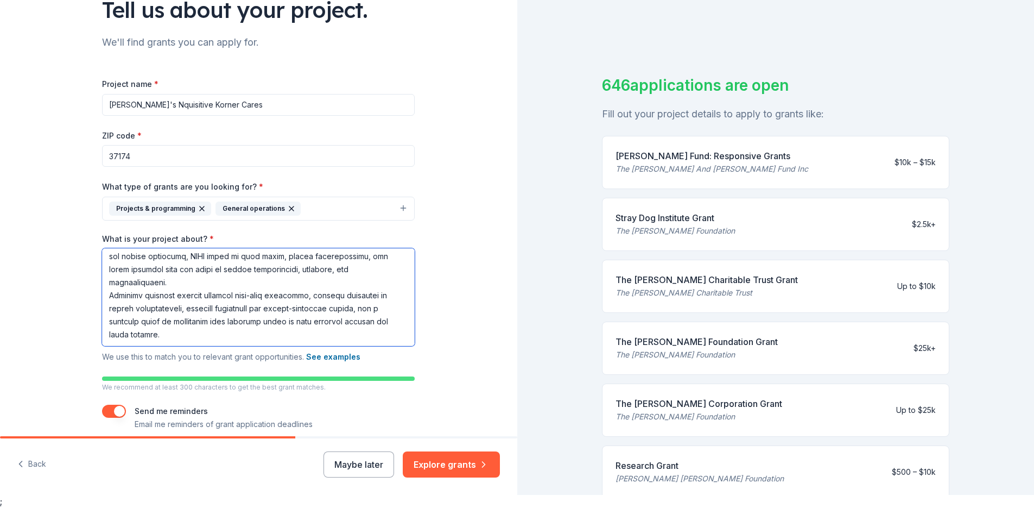
scroll to position [125, 0]
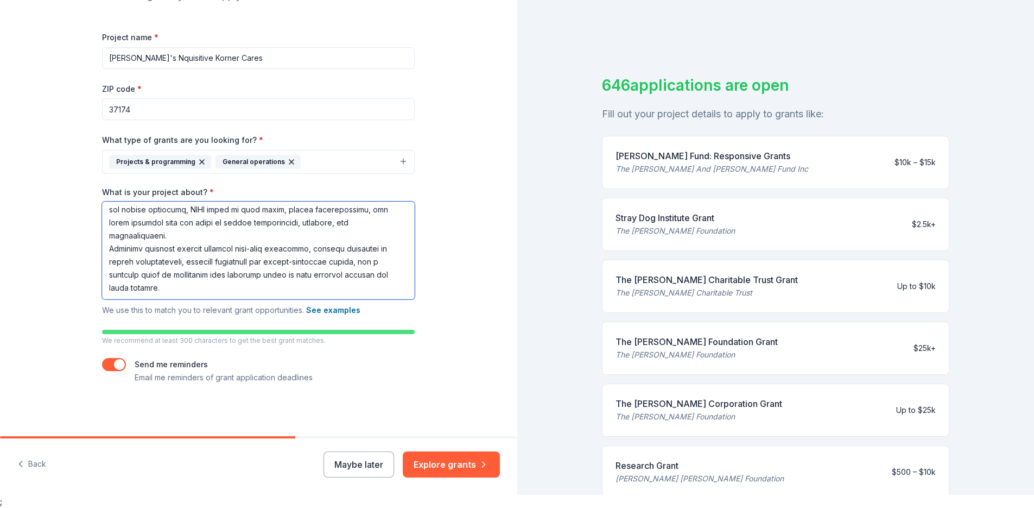
type textarea "Lorem’i Dolorsitame Consec Adipi (ELIT) se d eiusmo tem incididun utlaboreet do…"
click at [115, 365] on button "button" at bounding box center [114, 364] width 24 height 13
click at [117, 362] on button "button" at bounding box center [114, 364] width 24 height 13
click at [446, 465] on button "Explore grants" at bounding box center [451, 464] width 97 height 26
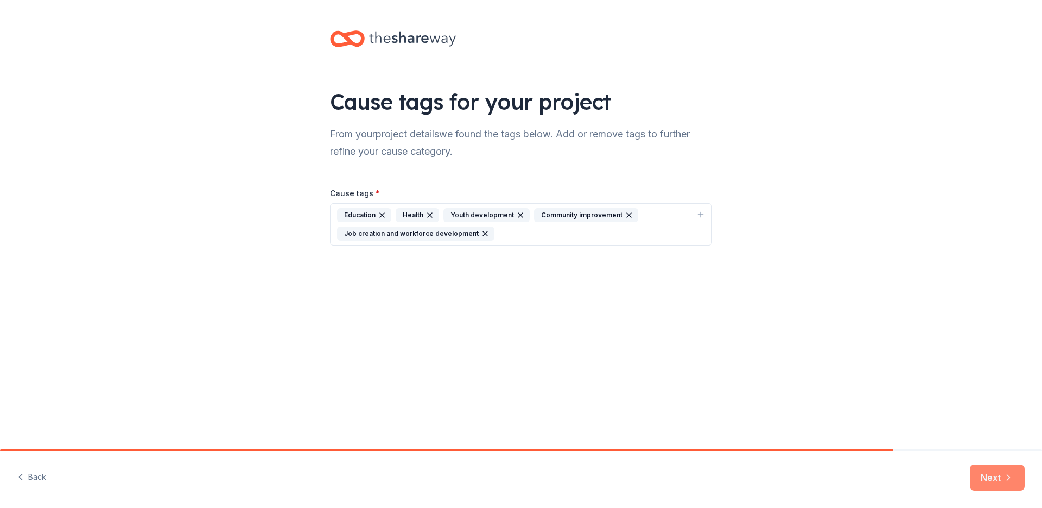
click at [994, 479] on button "Next" at bounding box center [997, 477] width 55 height 26
